Goal: Check status: Check status

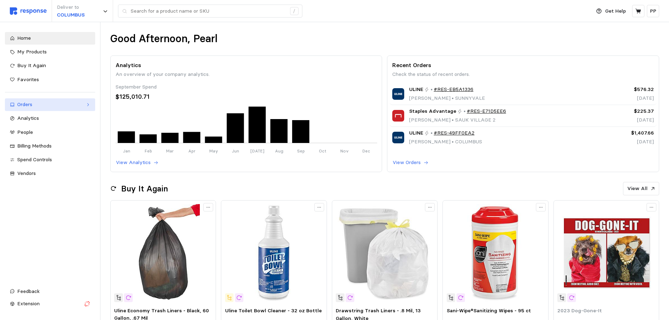
click at [54, 101] on div "Orders" at bounding box center [50, 105] width 66 height 8
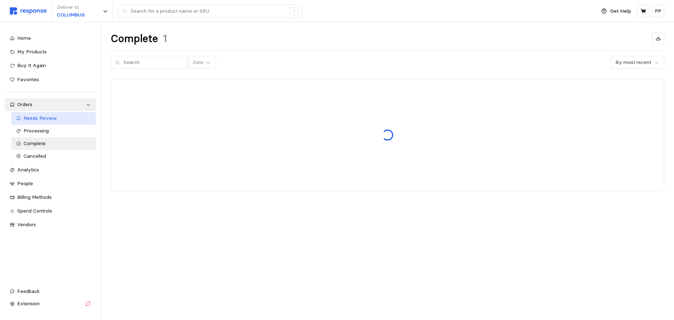
click at [40, 123] on link "Needs Review" at bounding box center [53, 118] width 85 height 13
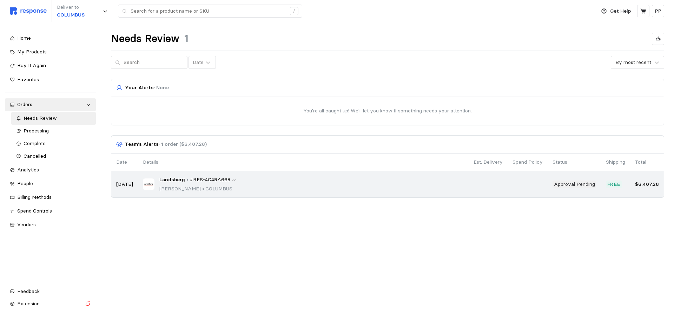
click at [344, 176] on div "Landsberg • #RES-4C49A668 [PERSON_NAME] • [GEOGRAPHIC_DATA]" at bounding box center [303, 184] width 321 height 16
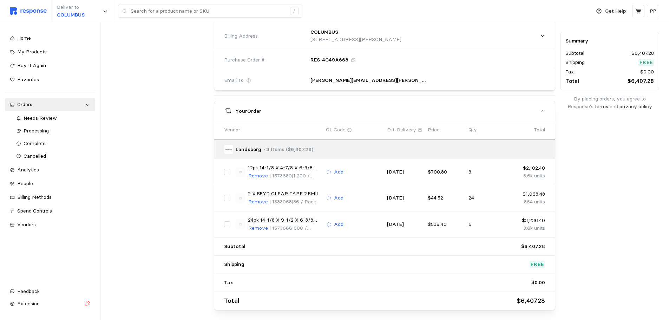
scroll to position [345, 0]
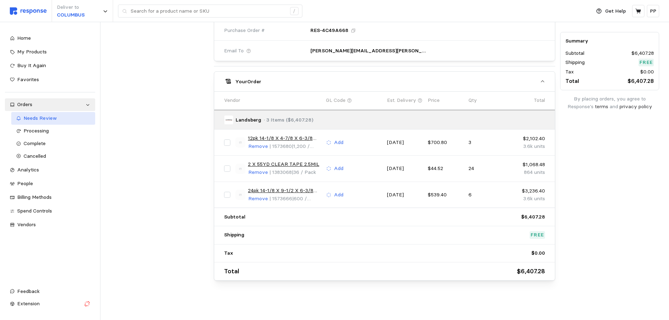
click at [38, 114] on link "Needs Review" at bounding box center [53, 118] width 84 height 13
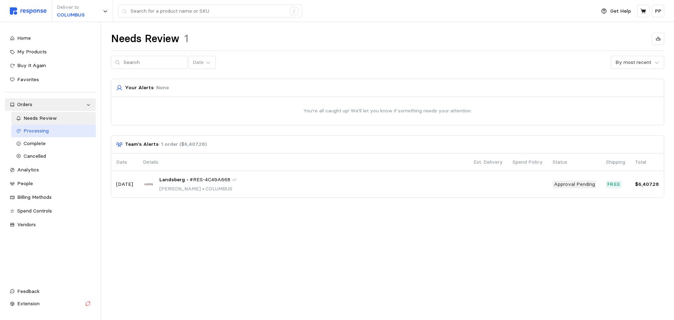
click at [37, 131] on span "Processing" at bounding box center [36, 130] width 25 height 6
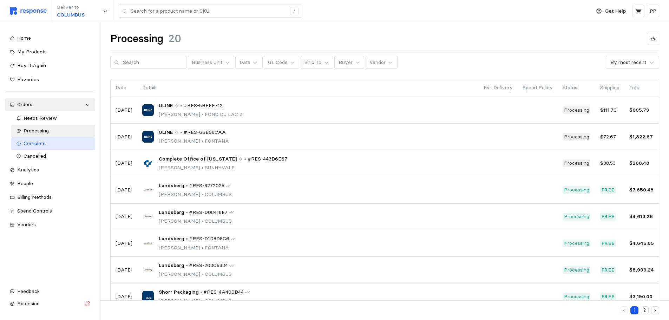
click at [45, 139] on link "Complete" at bounding box center [53, 143] width 84 height 13
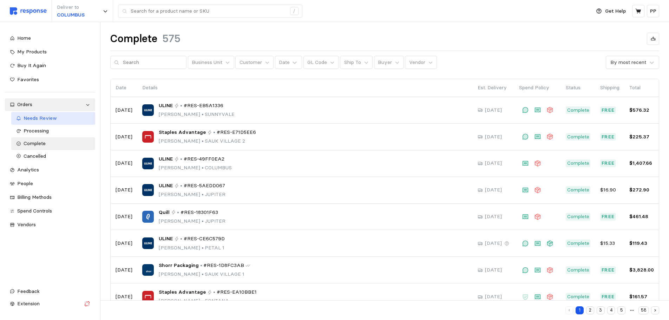
click at [52, 118] on span "Needs Review" at bounding box center [40, 118] width 33 height 6
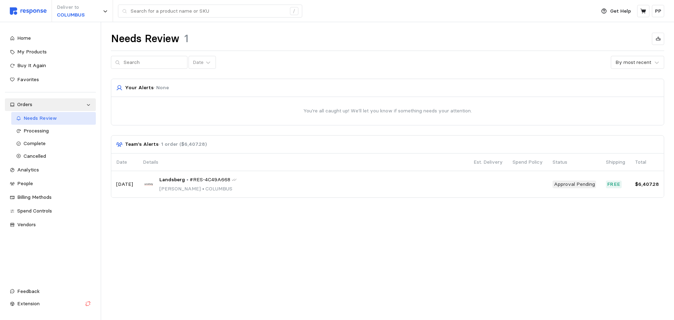
click at [67, 119] on div "Needs Review" at bounding box center [58, 118] width 68 height 8
click at [54, 40] on div "Home" at bounding box center [54, 38] width 74 height 8
